Goal: Task Accomplishment & Management: Manage account settings

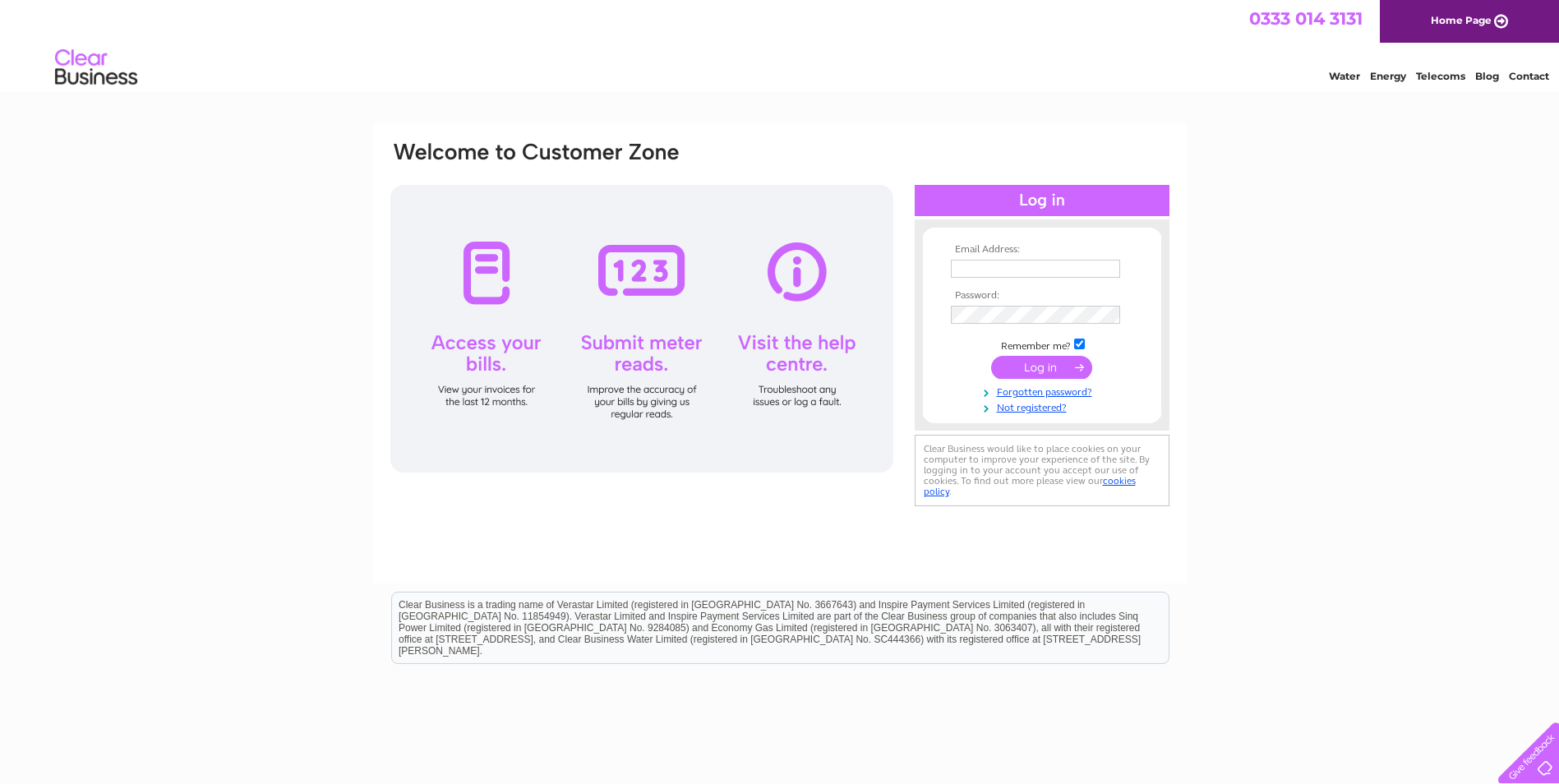
type input "[EMAIL_ADDRESS][DOMAIN_NAME]"
click at [1052, 369] on input "submit" at bounding box center [1041, 366] width 101 height 23
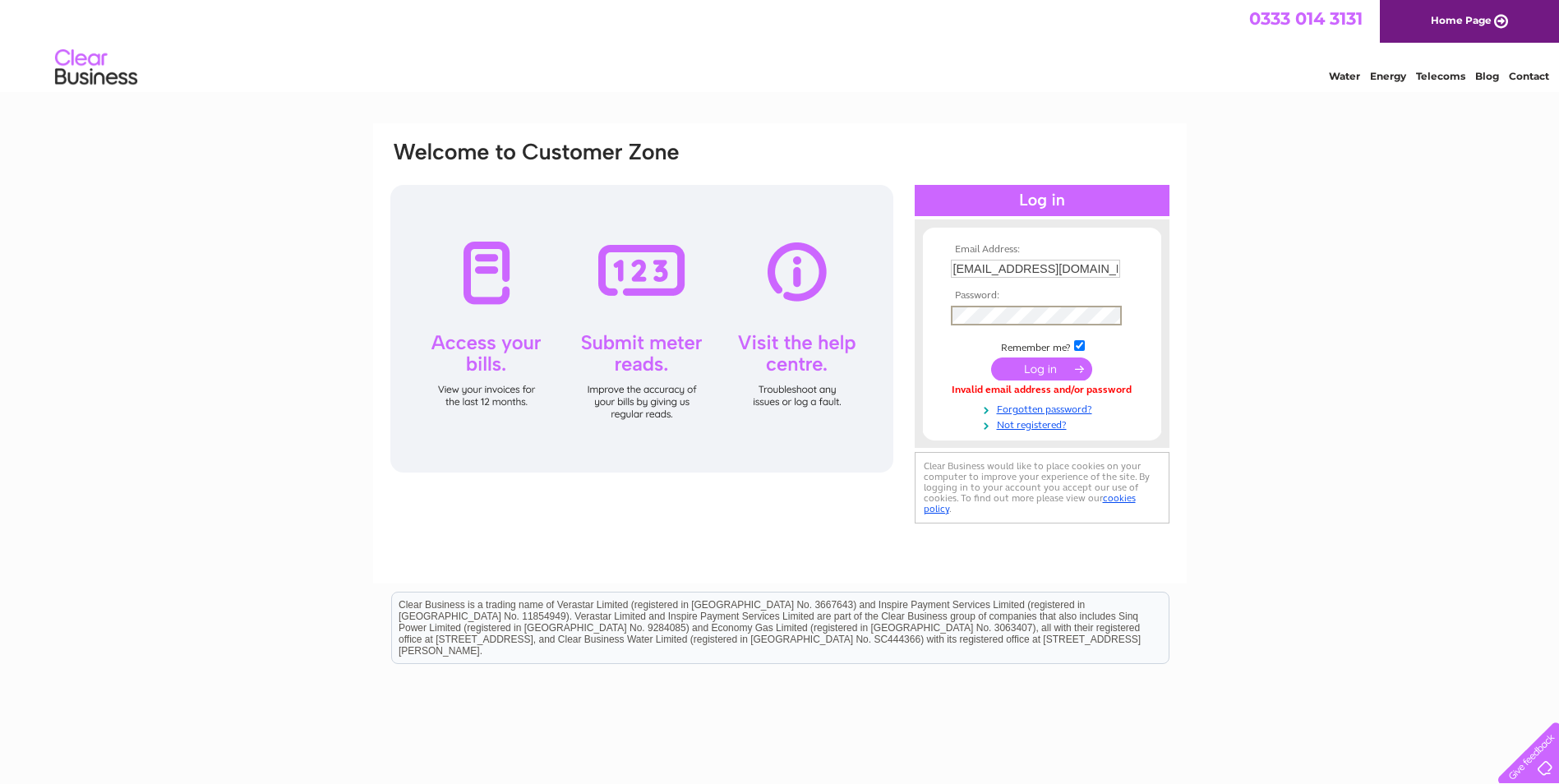
click at [991, 357] on input "submit" at bounding box center [1041, 368] width 101 height 23
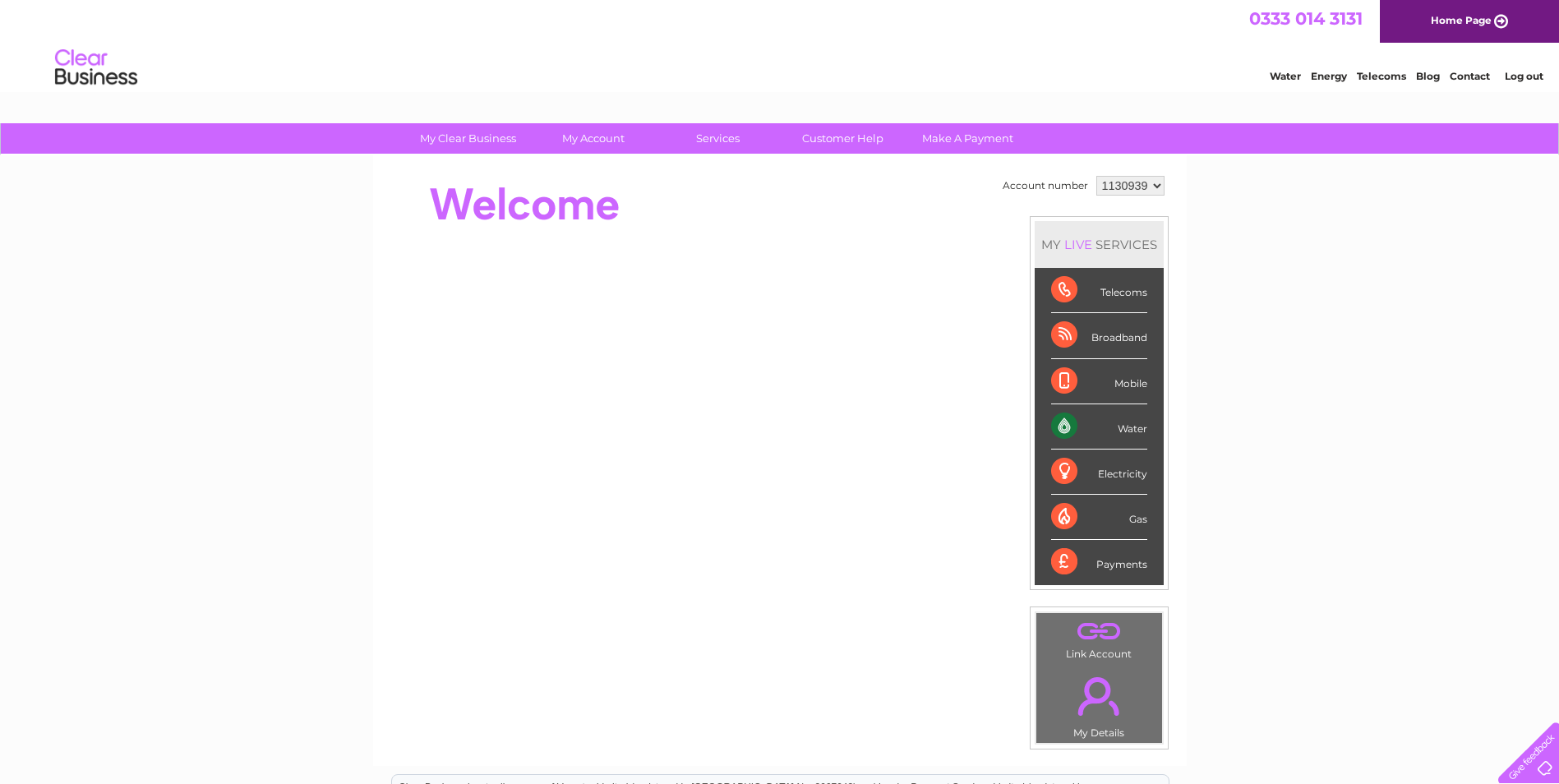
click at [1475, 80] on link "Contact" at bounding box center [1469, 75] width 40 height 12
click at [1155, 187] on select "1130939" at bounding box center [1130, 186] width 68 height 20
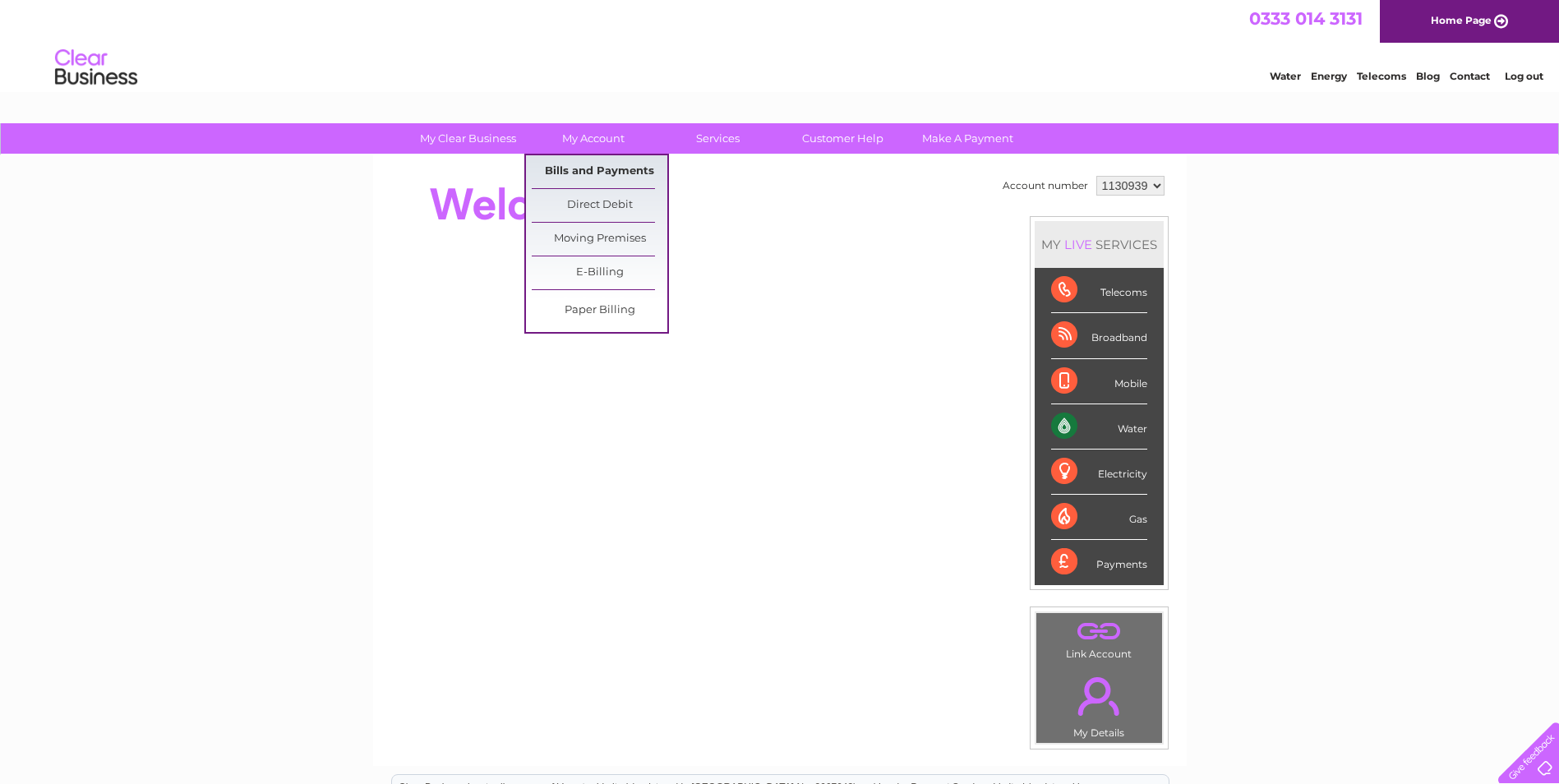
click at [582, 169] on link "Bills and Payments" at bounding box center [599, 172] width 136 height 33
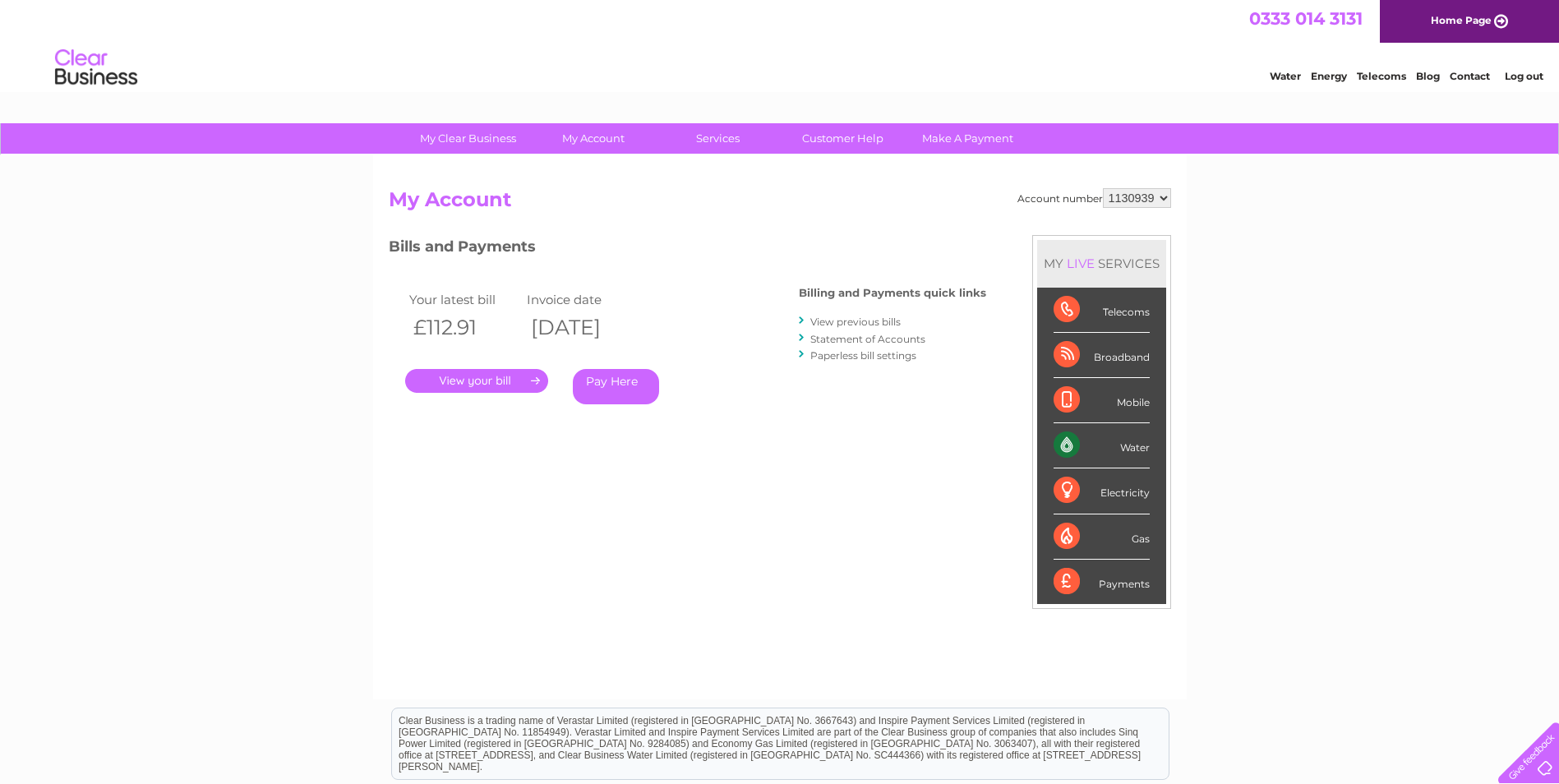
click at [453, 380] on link "." at bounding box center [476, 381] width 143 height 24
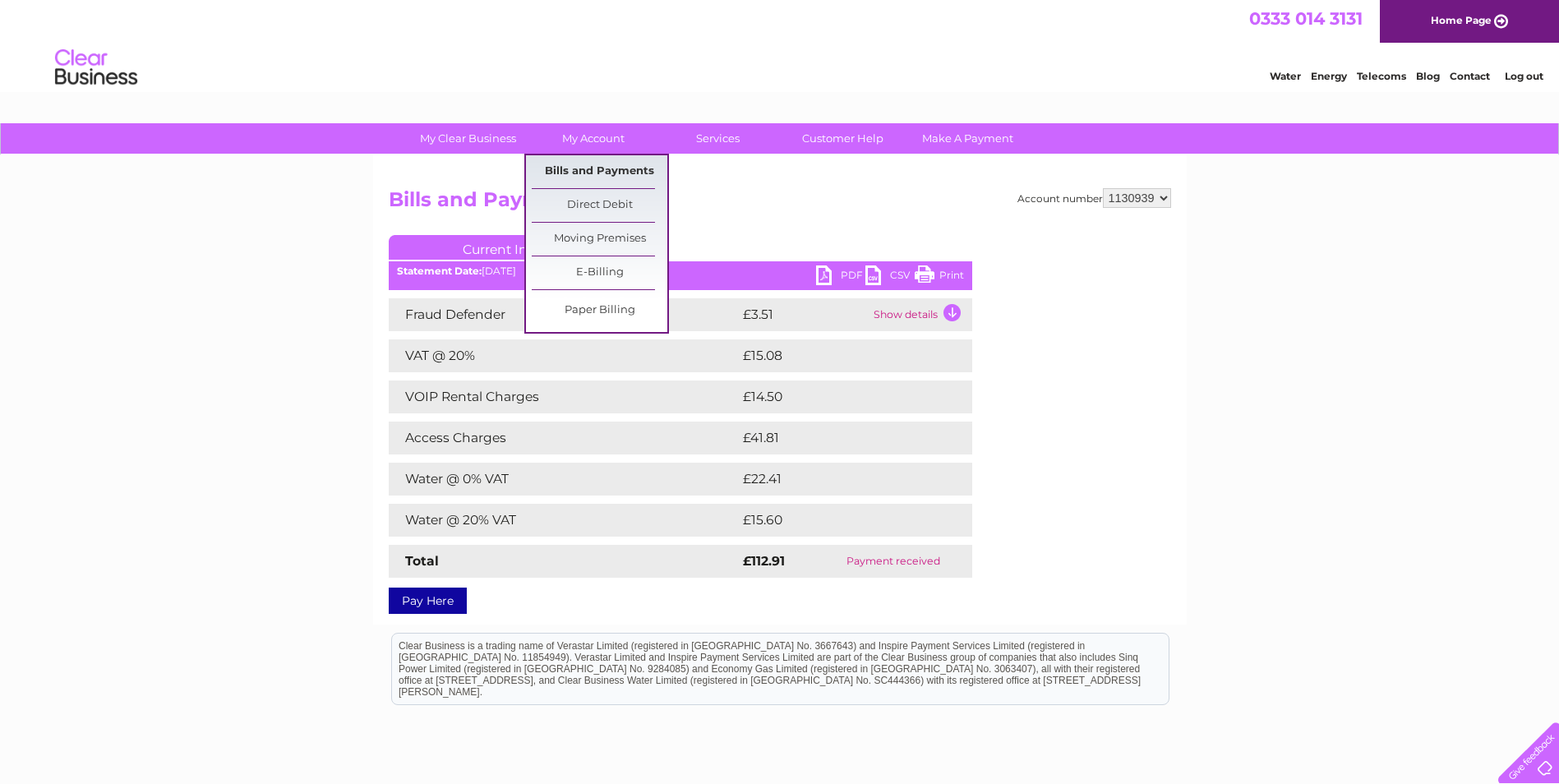
click at [616, 165] on link "Bills and Payments" at bounding box center [599, 172] width 136 height 33
click at [618, 173] on link "Bills and Payments" at bounding box center [599, 172] width 136 height 33
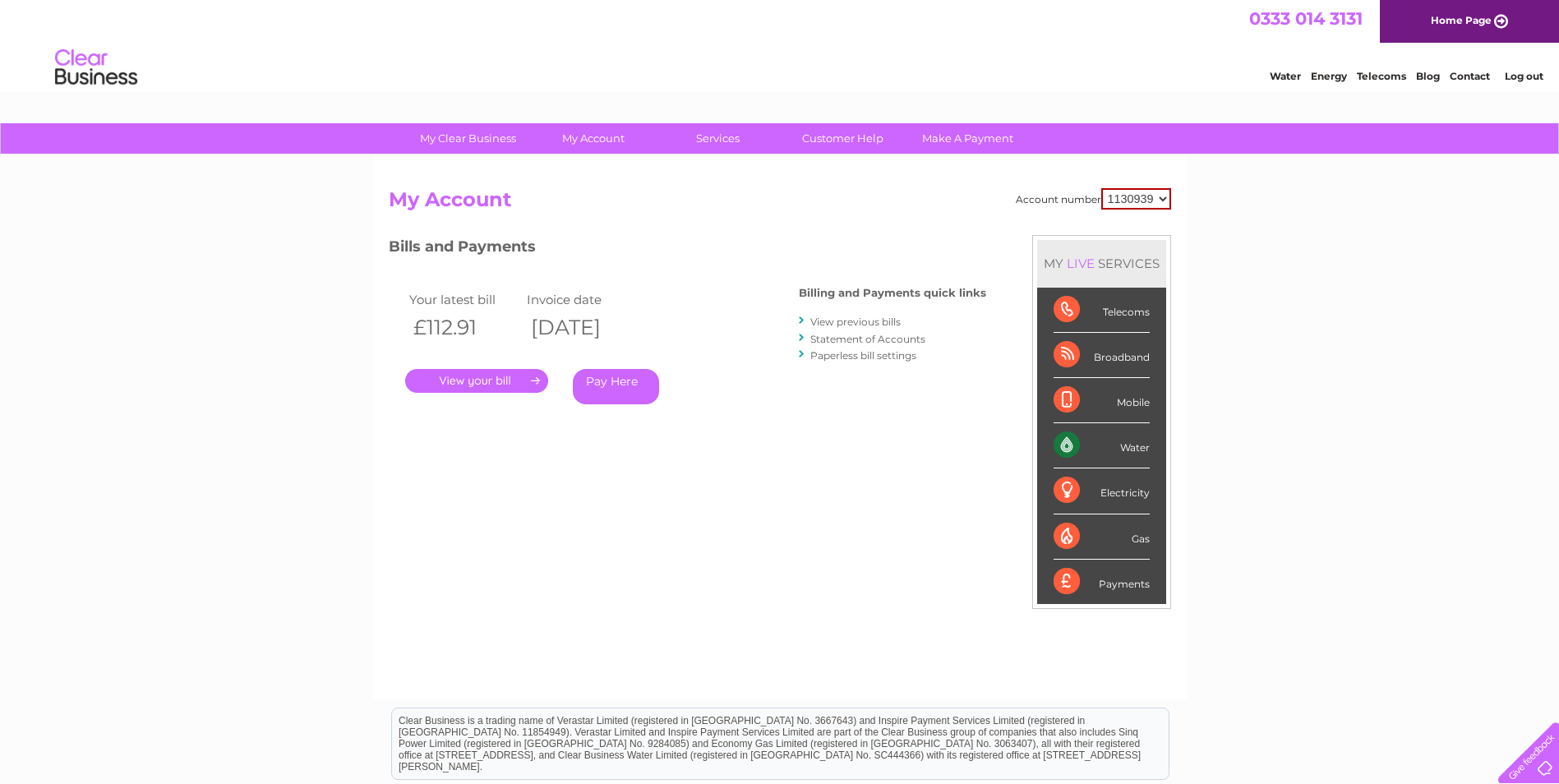
click at [1114, 310] on div "Telecoms" at bounding box center [1101, 310] width 96 height 45
click at [1139, 313] on div "Telecoms" at bounding box center [1101, 310] width 96 height 45
click at [841, 320] on link "View previous bills" at bounding box center [856, 321] width 91 height 12
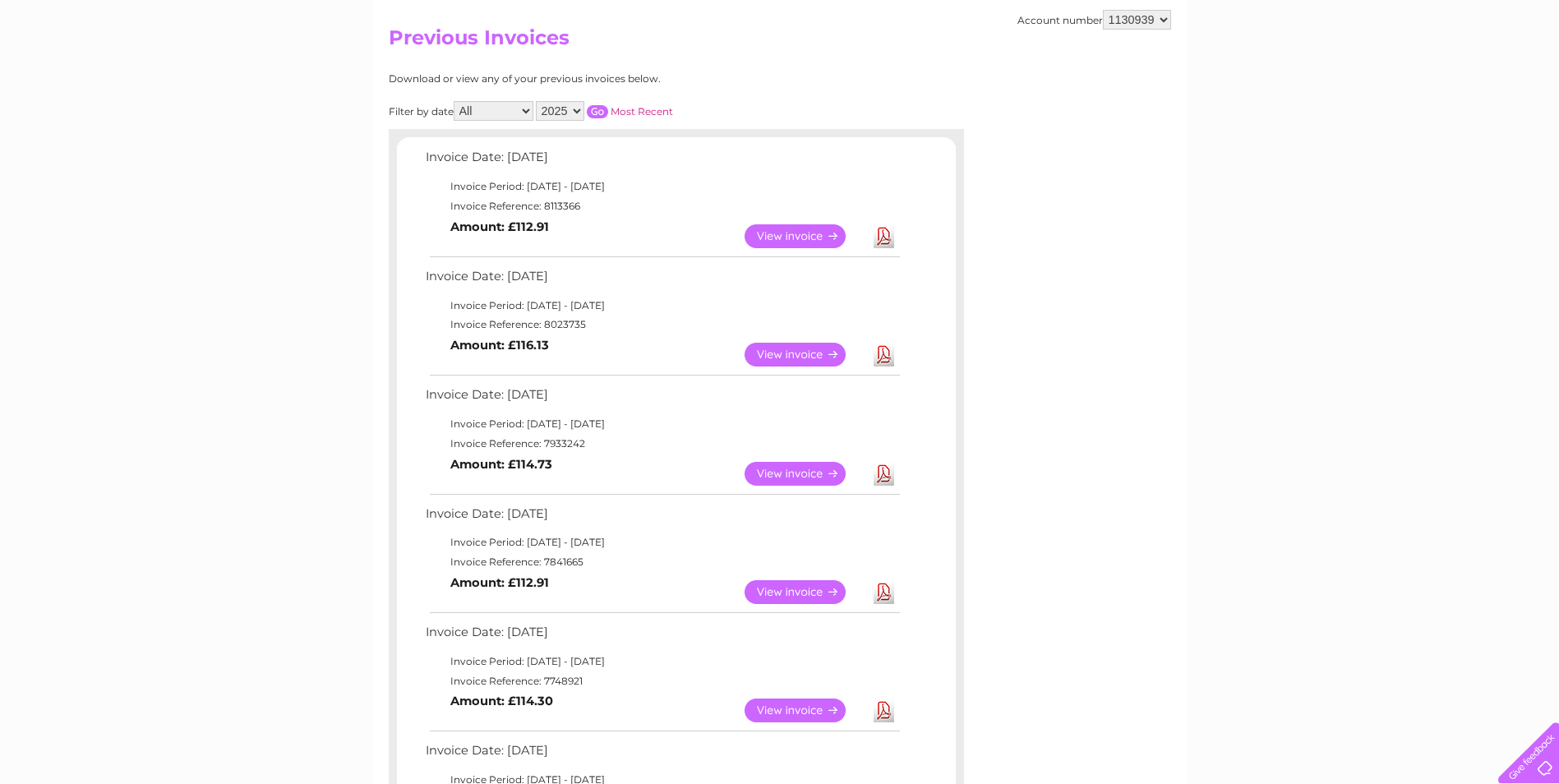
scroll to position [164, 0]
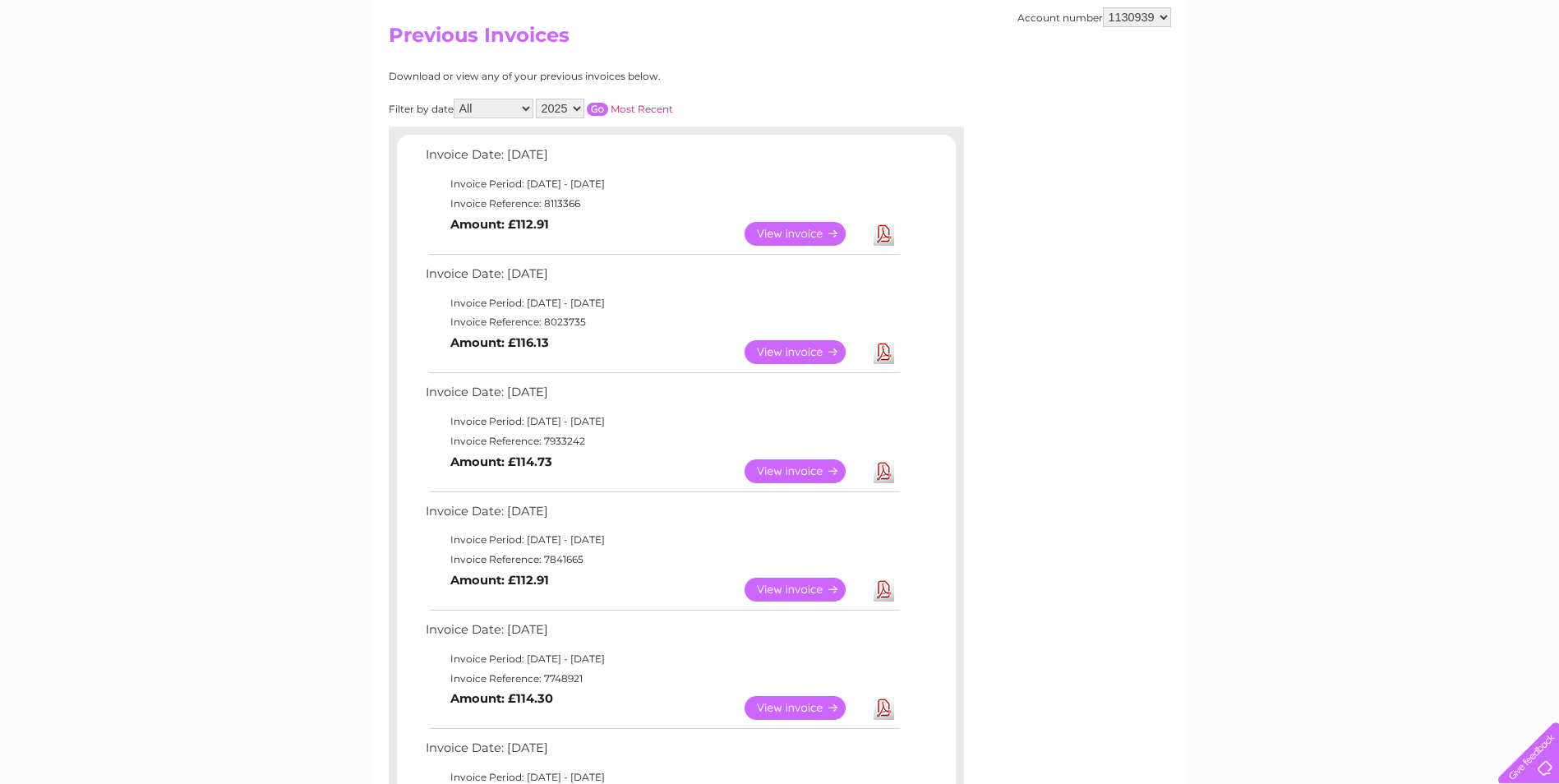
click at [798, 234] on link "View" at bounding box center [805, 234] width 121 height 24
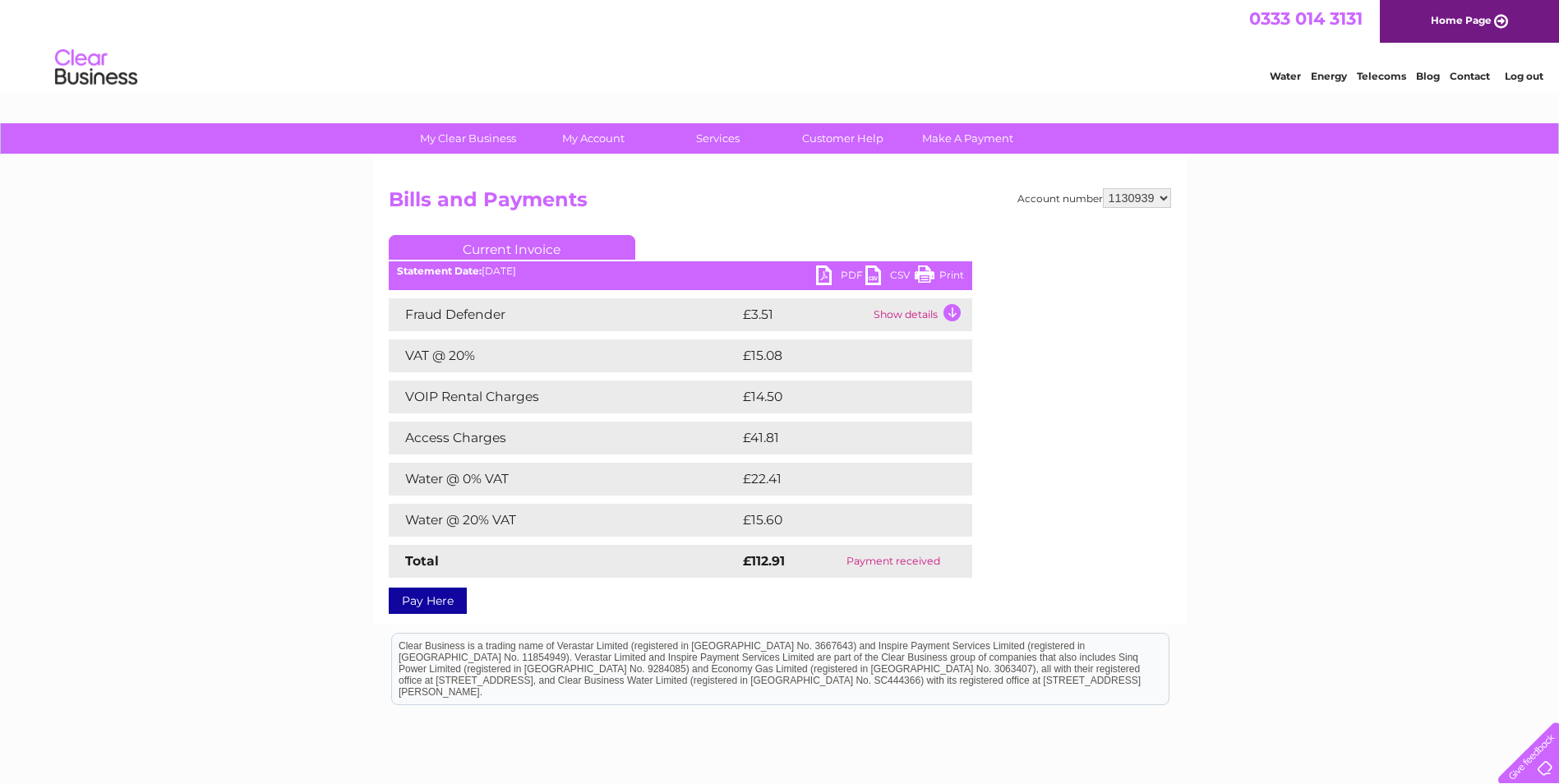
click at [845, 276] on link "PDF" at bounding box center [841, 278] width 49 height 24
